Goal: Navigation & Orientation: Go to known website

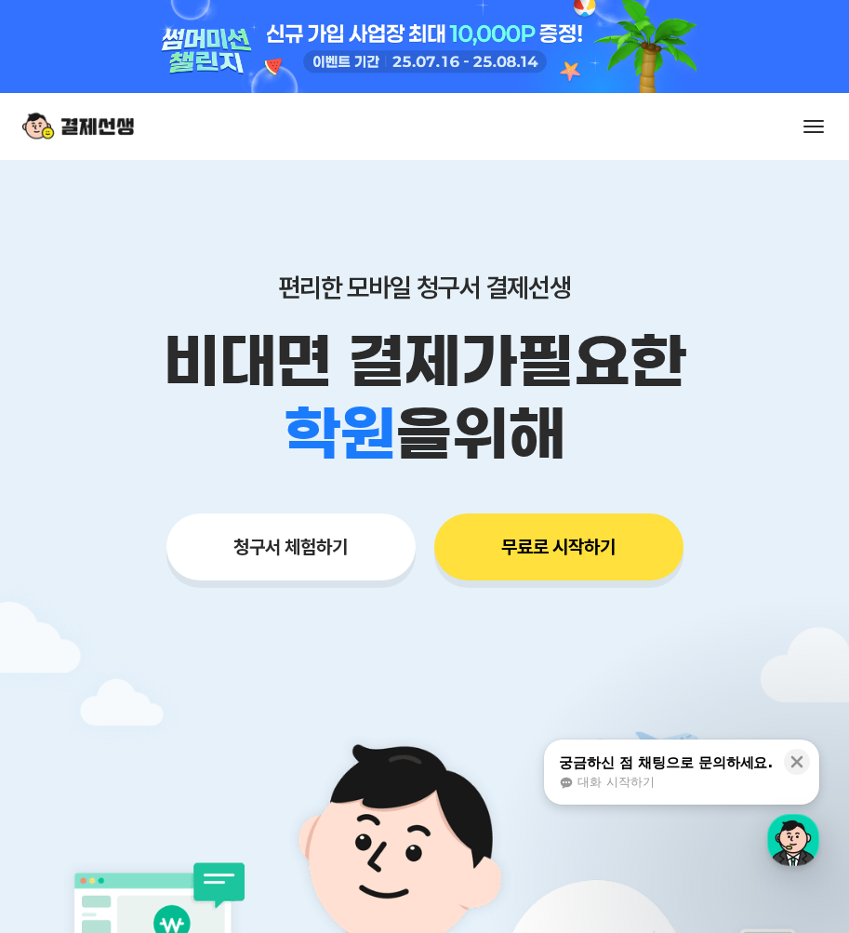
click at [349, 559] on button "청구서 체험하기" at bounding box center [291, 547] width 249 height 67
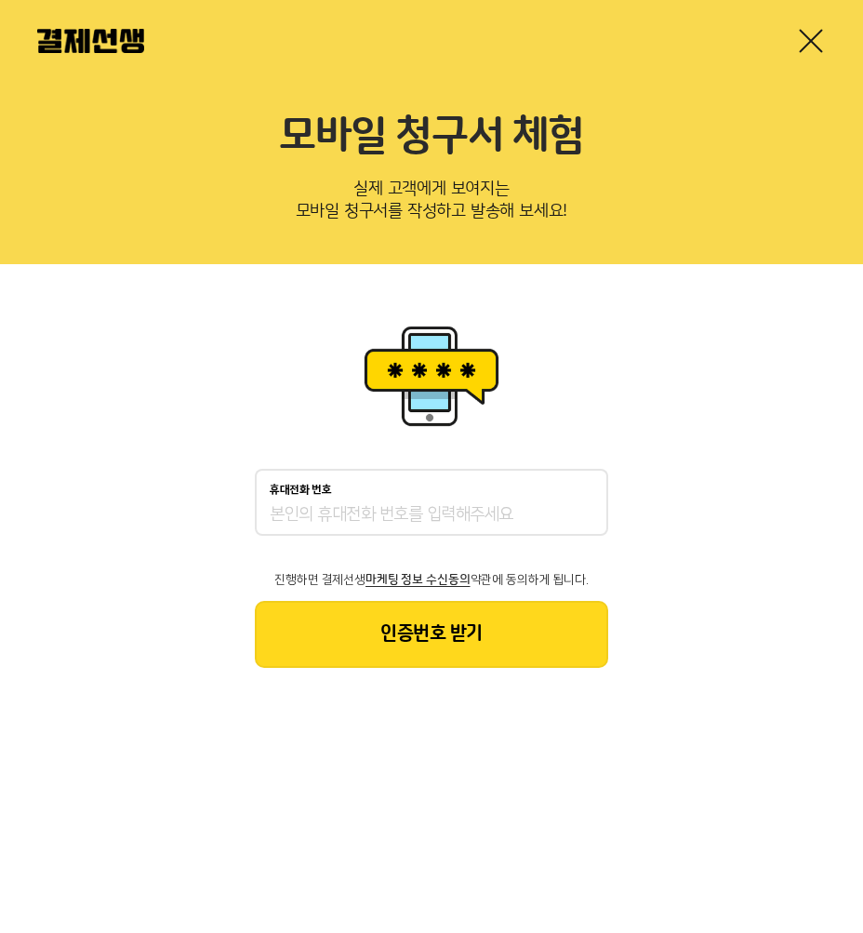
click at [811, 42] on link at bounding box center [811, 41] width 30 height 30
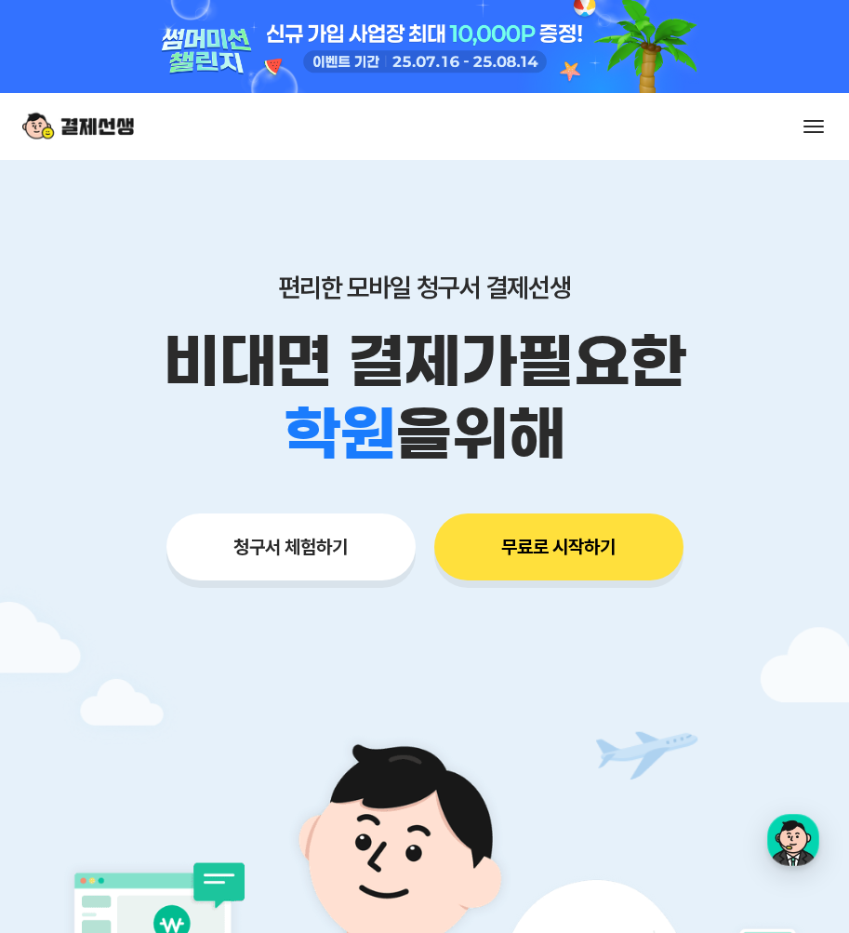
click at [804, 118] on button at bounding box center [814, 127] width 26 height 26
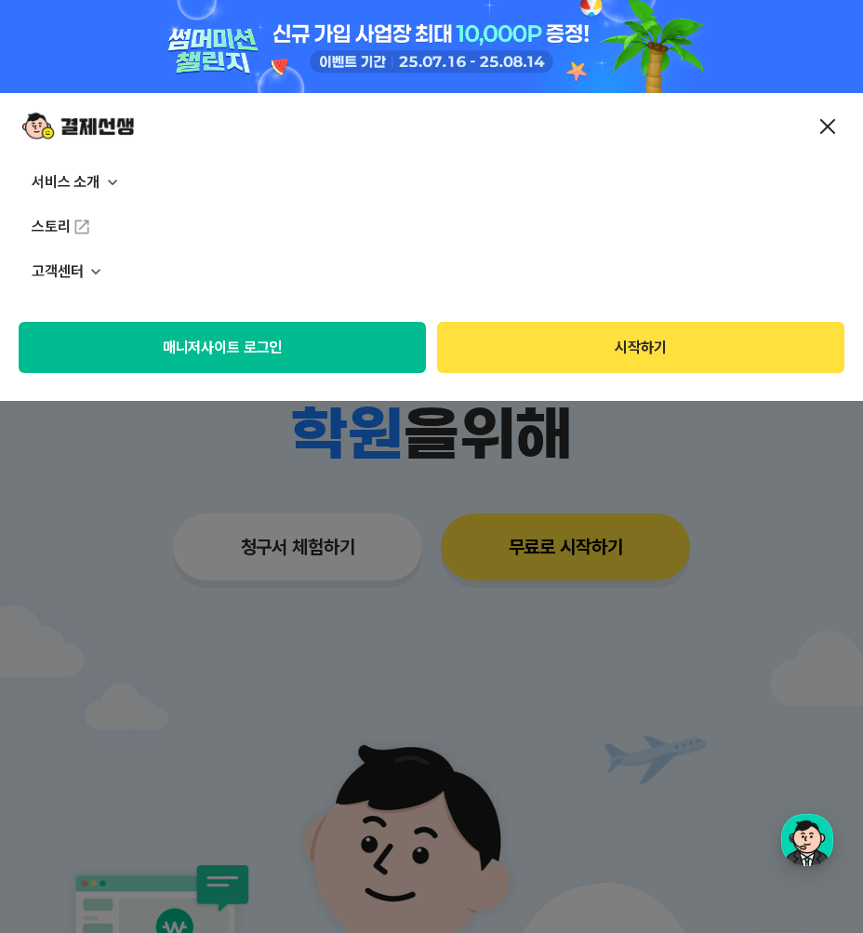
click at [208, 335] on button "매니저사이트 로그인" at bounding box center [223, 347] width 408 height 51
